Goal: Information Seeking & Learning: Learn about a topic

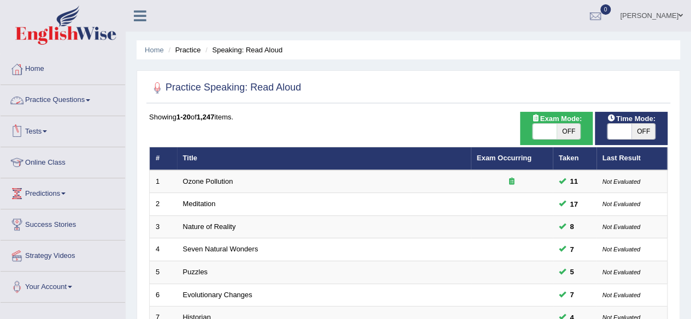
click at [66, 101] on link "Practice Questions" at bounding box center [63, 98] width 124 height 27
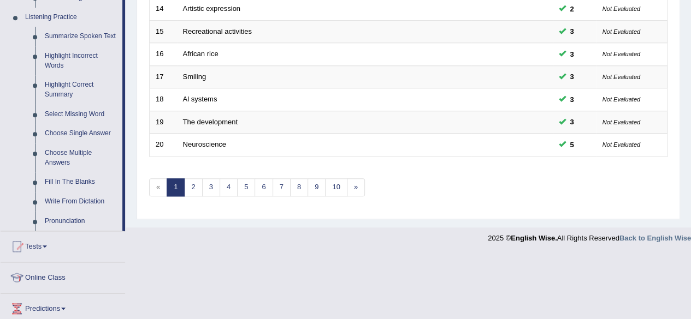
scroll to position [470, 0]
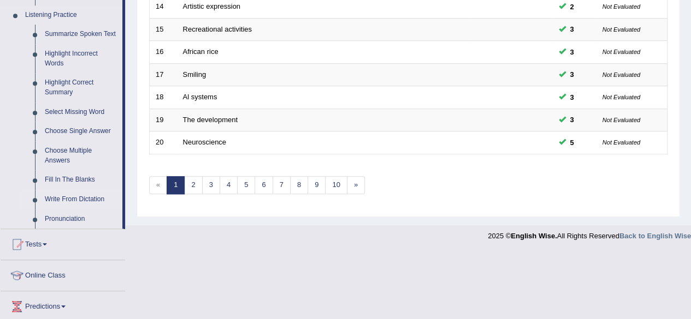
click at [73, 198] on link "Write From Dictation" at bounding box center [81, 200] width 82 height 20
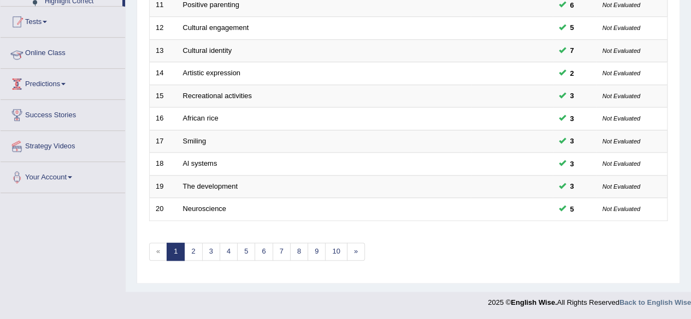
scroll to position [369, 0]
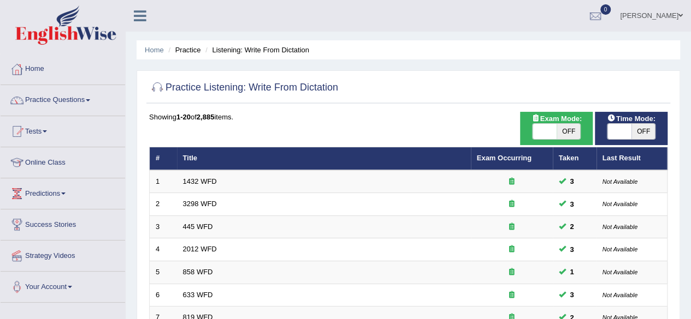
click at [47, 132] on span at bounding box center [45, 131] width 4 height 2
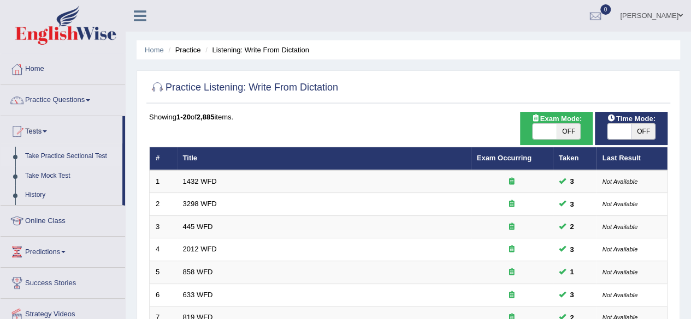
click at [54, 158] on link "Take Practice Sectional Test" at bounding box center [71, 157] width 102 height 20
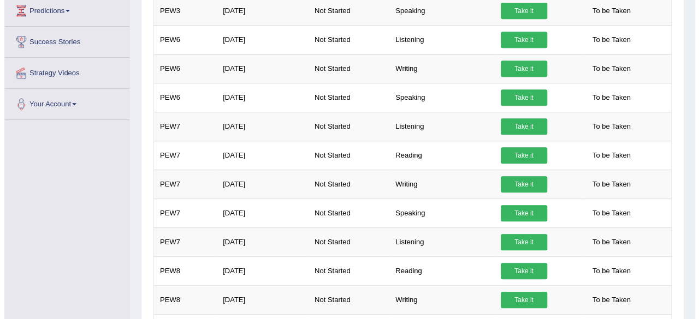
scroll to position [238, 0]
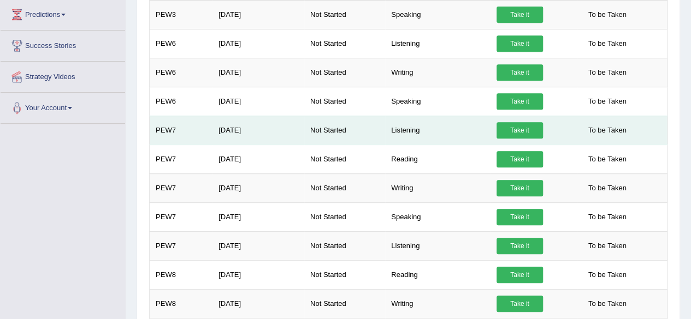
click at [520, 127] on link "Take it" at bounding box center [519, 130] width 46 height 16
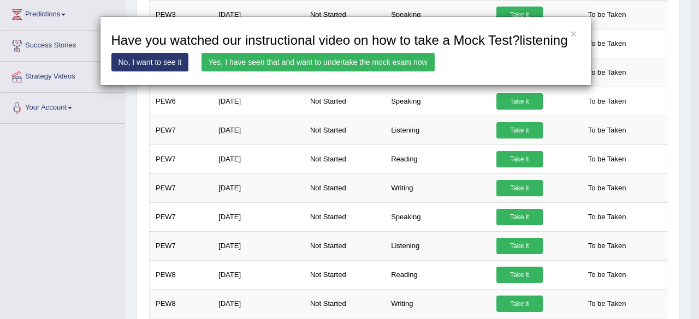
click at [156, 64] on link "No, I want to see it" at bounding box center [150, 62] width 78 height 19
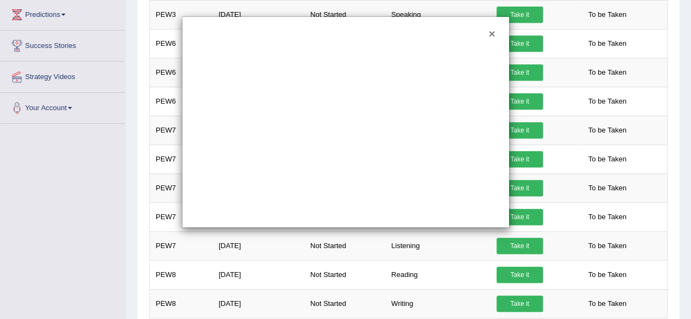
click at [490, 34] on button "×" at bounding box center [491, 33] width 7 height 11
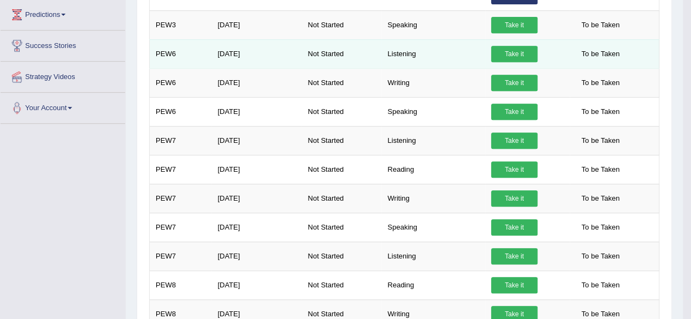
click at [519, 54] on link "Take it" at bounding box center [514, 54] width 46 height 16
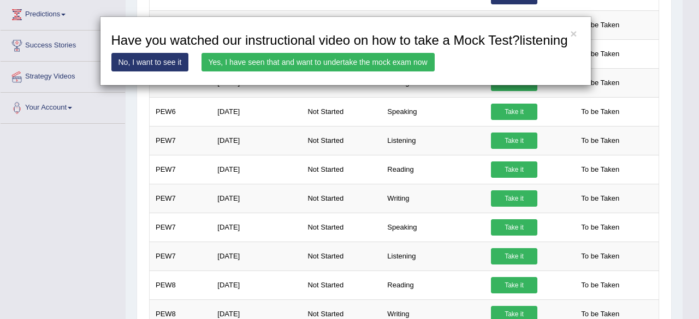
click at [345, 56] on link "Yes, I have seen that and want to undertake the mock exam now" at bounding box center [317, 62] width 233 height 19
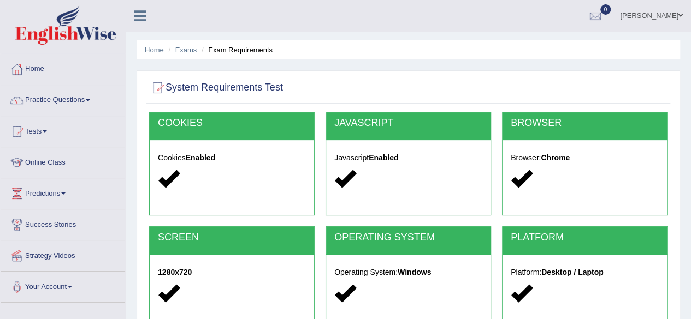
click at [42, 65] on link "Home" at bounding box center [63, 67] width 124 height 27
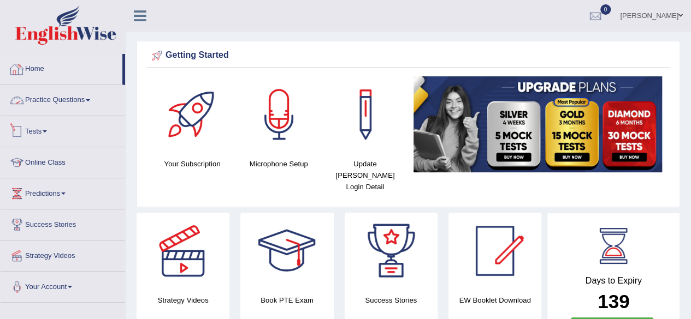
click at [52, 107] on link "Practice Questions" at bounding box center [63, 98] width 124 height 27
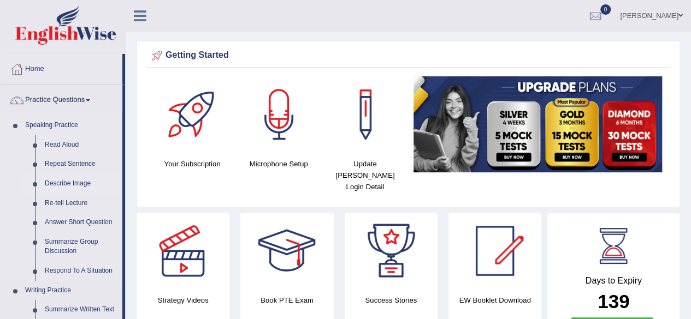
click at [72, 184] on link "Describe Image" at bounding box center [81, 184] width 82 height 20
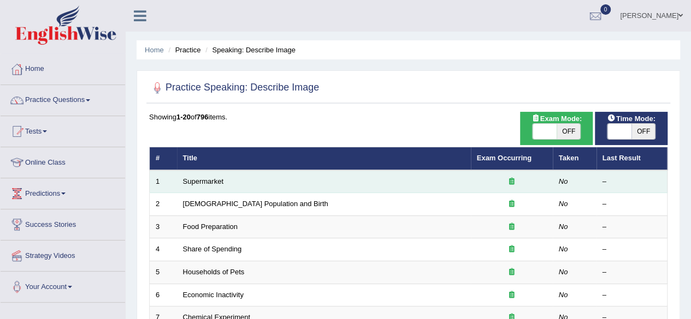
click at [393, 182] on td "Supermarket" at bounding box center [324, 181] width 294 height 23
click at [216, 177] on link "Supermarket" at bounding box center [203, 181] width 40 height 8
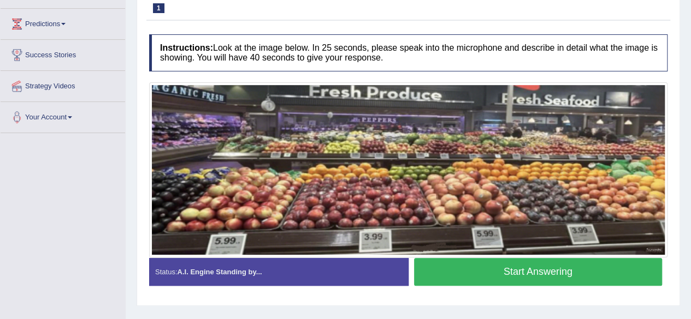
scroll to position [171, 0]
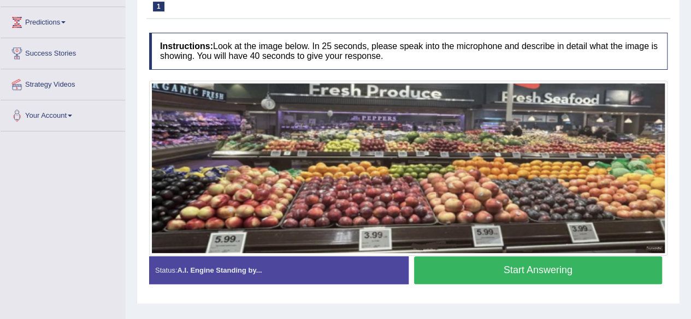
click at [527, 271] on button "Start Answering" at bounding box center [538, 271] width 248 height 28
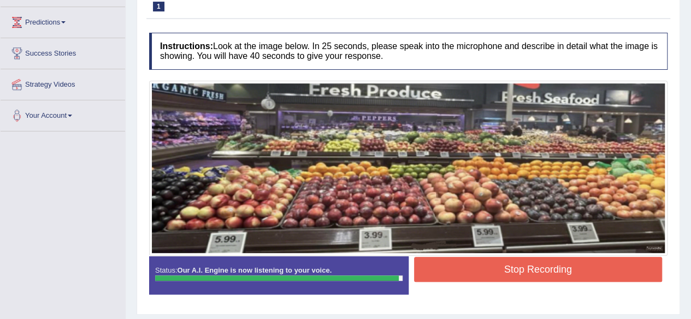
click at [527, 271] on button "Stop Recording" at bounding box center [538, 269] width 248 height 25
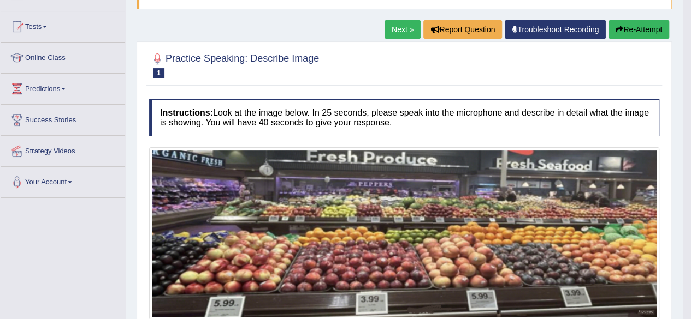
scroll to position [80, 0]
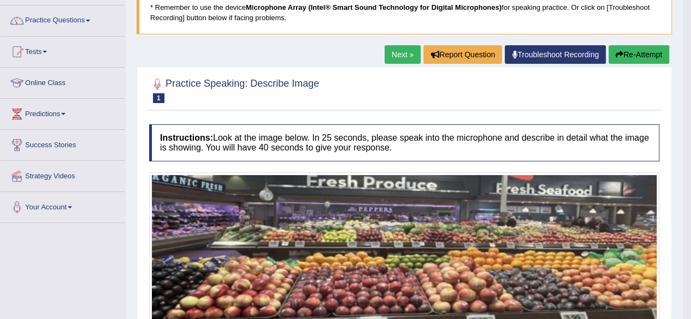
click at [638, 51] on button "Re-Attempt" at bounding box center [638, 54] width 61 height 19
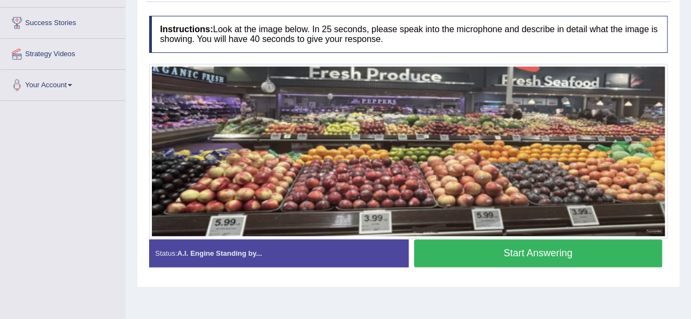
scroll to position [205, 0]
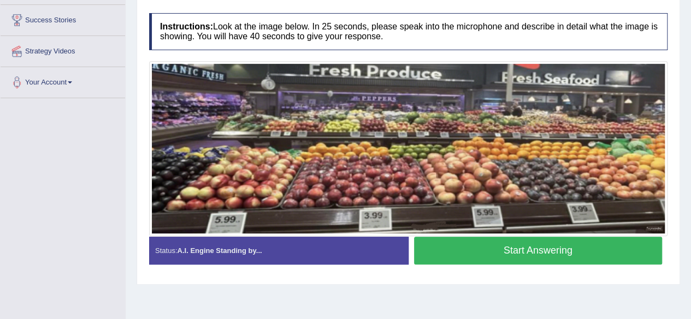
click at [494, 248] on button "Start Answering" at bounding box center [538, 251] width 248 height 28
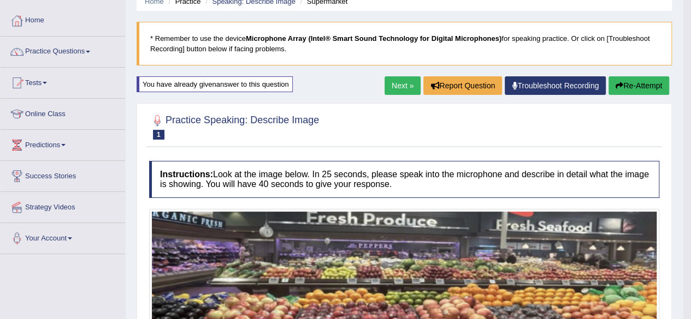
scroll to position [38, 0]
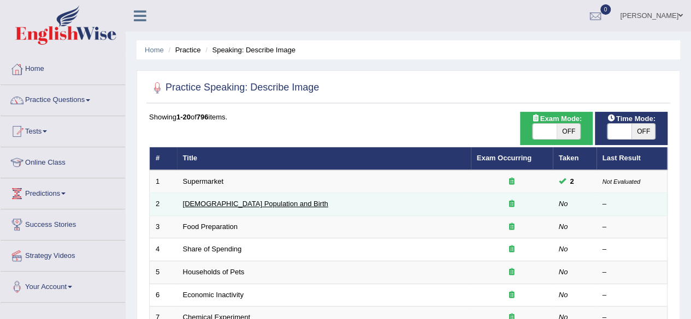
click at [241, 205] on link "[DEMOGRAPHIC_DATA] Population and Birth" at bounding box center [255, 204] width 145 height 8
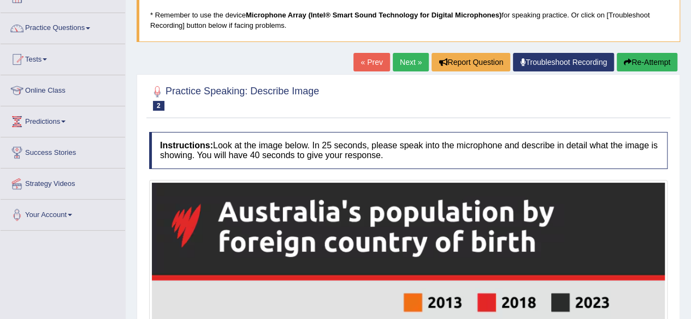
scroll to position [39, 0]
